Goal: Information Seeking & Learning: Learn about a topic

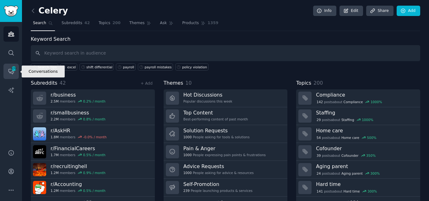
click at [11, 69] on icon "Sidebar" at bounding box center [11, 71] width 7 height 7
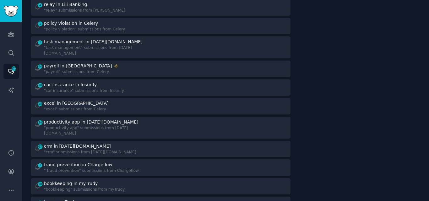
scroll to position [544, 0]
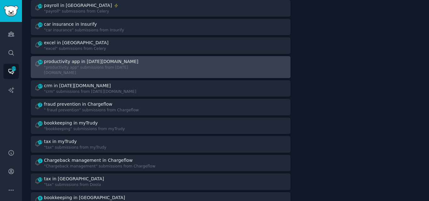
click at [96, 65] on div ""productivity app" submissions from [DATE][DOMAIN_NAME]" at bounding box center [100, 70] width 112 height 11
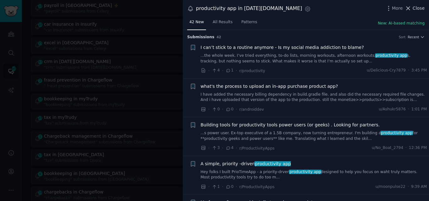
click at [420, 10] on span "Close" at bounding box center [419, 8] width 12 height 7
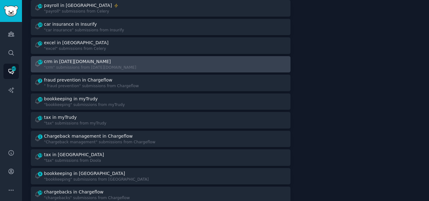
click at [74, 65] on div ""crm" submissions from [DATE][DOMAIN_NAME]" at bounding box center [90, 68] width 92 height 6
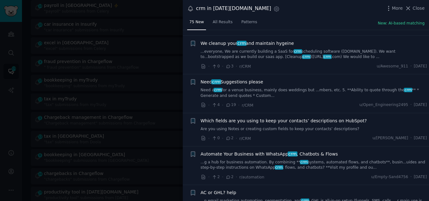
scroll to position [1210, 0]
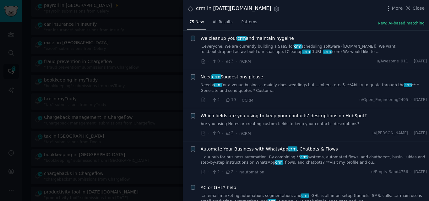
click at [324, 83] on link "Need a crm for a venue business, mainly does weddings but ...mbers, etc. 5. **A…" at bounding box center [314, 88] width 227 height 11
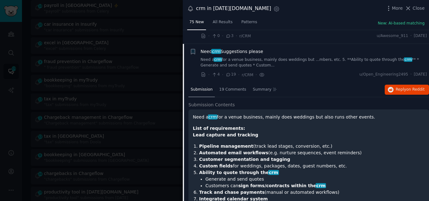
scroll to position [1183, 0]
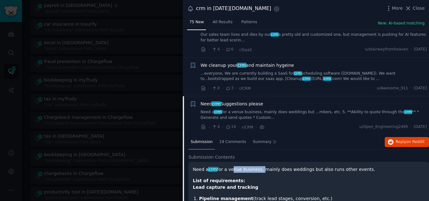
drag, startPoint x: 228, startPoint y: 139, endPoint x: 257, endPoint y: 139, distance: 28.9
click at [257, 167] on p "Need a crm for a venue business, mainly does weddings but also runs other event…" at bounding box center [309, 170] width 232 height 7
click at [228, 167] on p "Need a crm for a venue business, mainly does weddings but also runs other event…" at bounding box center [309, 170] width 232 height 7
drag, startPoint x: 230, startPoint y: 139, endPoint x: 356, endPoint y: 139, distance: 125.1
click at [356, 167] on p "Need a crm for a venue business, mainly does weddings but also runs other event…" at bounding box center [309, 170] width 232 height 7
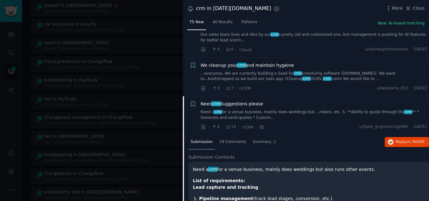
copy p "venue business, mainly does weddings but also runs other events."
click at [214, 102] on span "crm" at bounding box center [216, 104] width 9 height 5
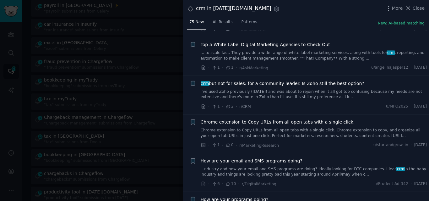
scroll to position [1514, 0]
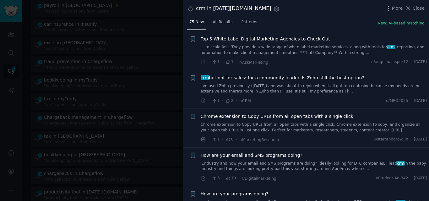
click at [272, 84] on link "I've used Zoho previously ([DATE]) and was about to rejoin when it all got too …" at bounding box center [314, 89] width 227 height 11
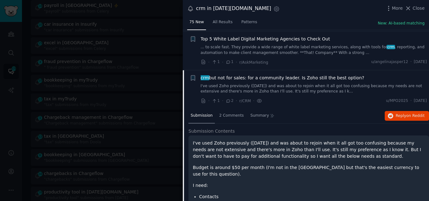
scroll to position [1523, 0]
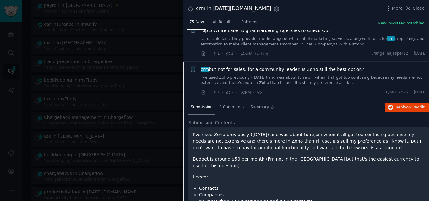
click at [236, 66] on span "crm but not for sales: for a community leader. Is Zoho still the best option?" at bounding box center [283, 69] width 164 height 7
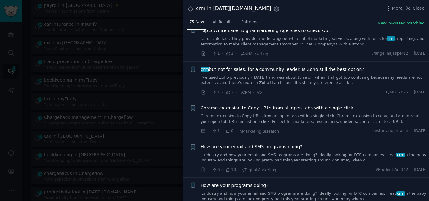
click at [240, 75] on link "I've used Zoho previously ([DATE]) and was about to rejoin when it all got too …" at bounding box center [314, 80] width 227 height 11
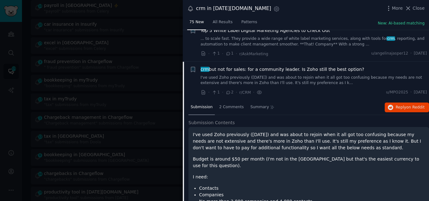
scroll to position [1520, 0]
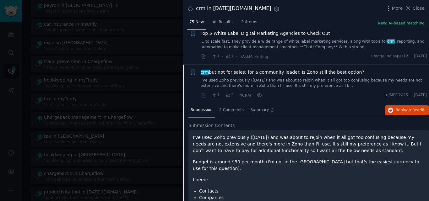
drag, startPoint x: 355, startPoint y: 35, endPoint x: 201, endPoint y: 41, distance: 153.8
click at [201, 69] on div "crm but not for sales: for a community leader. Is Zoho still the best option?" at bounding box center [314, 72] width 227 height 7
copy span "crm but not for sales: for a community leader. Is Zoho still the best option?"
click at [221, 69] on span "crm but not for sales: for a community leader. Is Zoho still the best option?" at bounding box center [283, 72] width 164 height 7
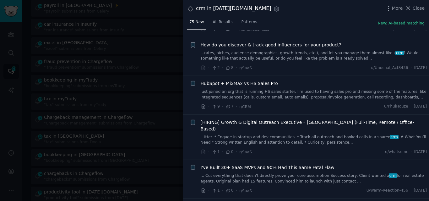
scroll to position [848, 0]
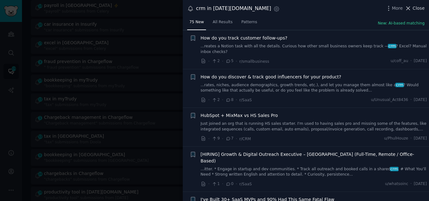
click at [412, 8] on icon at bounding box center [408, 8] width 7 height 7
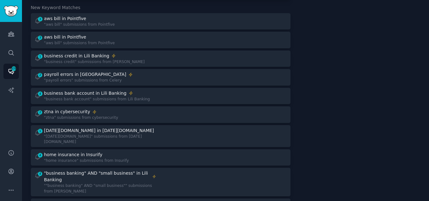
scroll to position [131, 0]
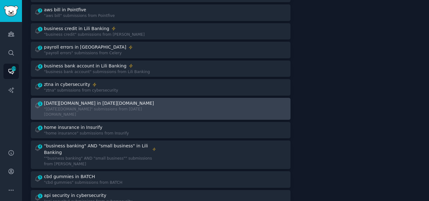
click at [115, 107] on div ""[DATE][DOMAIN_NAME]" submissions from [DATE][DOMAIN_NAME]" at bounding box center [100, 112] width 112 height 11
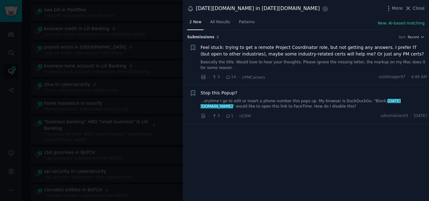
click at [413, 8] on button "Close" at bounding box center [415, 8] width 20 height 7
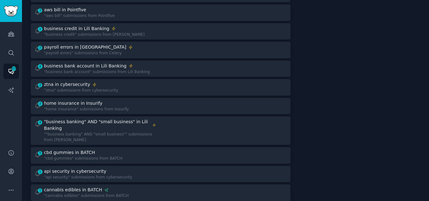
scroll to position [314, 0]
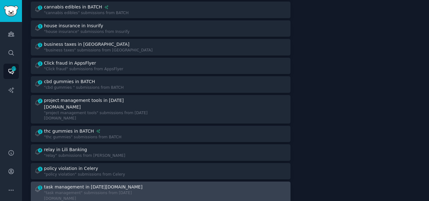
click at [75, 184] on div "task management in [DATE][DOMAIN_NAME]" at bounding box center [93, 187] width 99 height 7
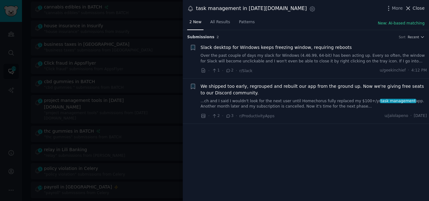
click at [414, 6] on span "Close" at bounding box center [419, 8] width 12 height 7
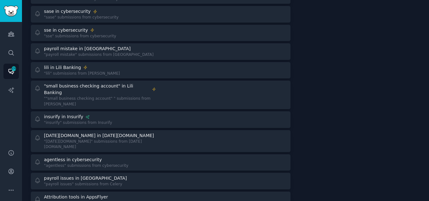
scroll to position [1266, 0]
